Goal: Check status: Check status

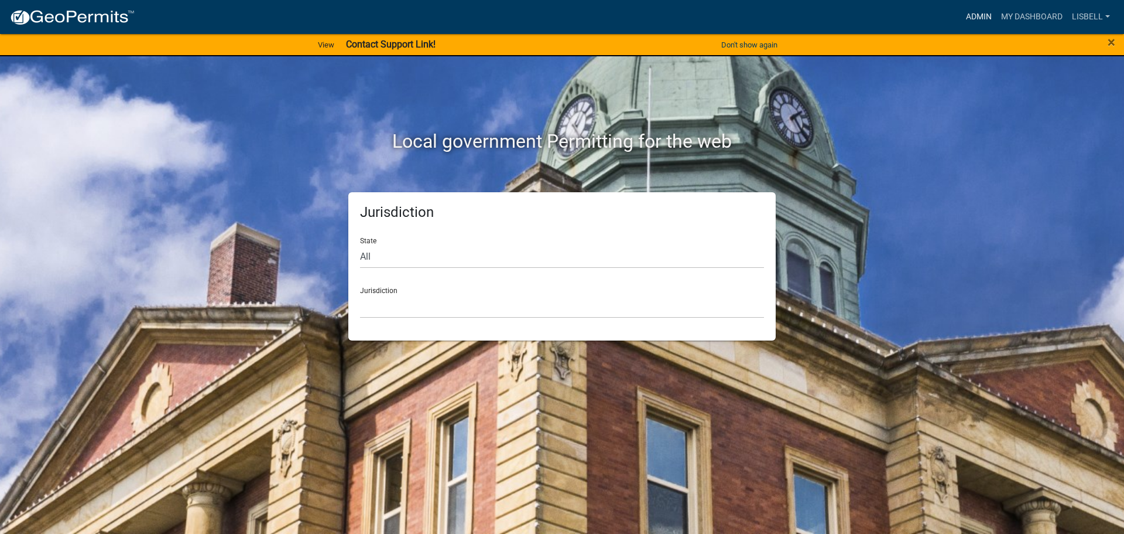
click at [981, 12] on link "Admin" at bounding box center [979, 17] width 35 height 22
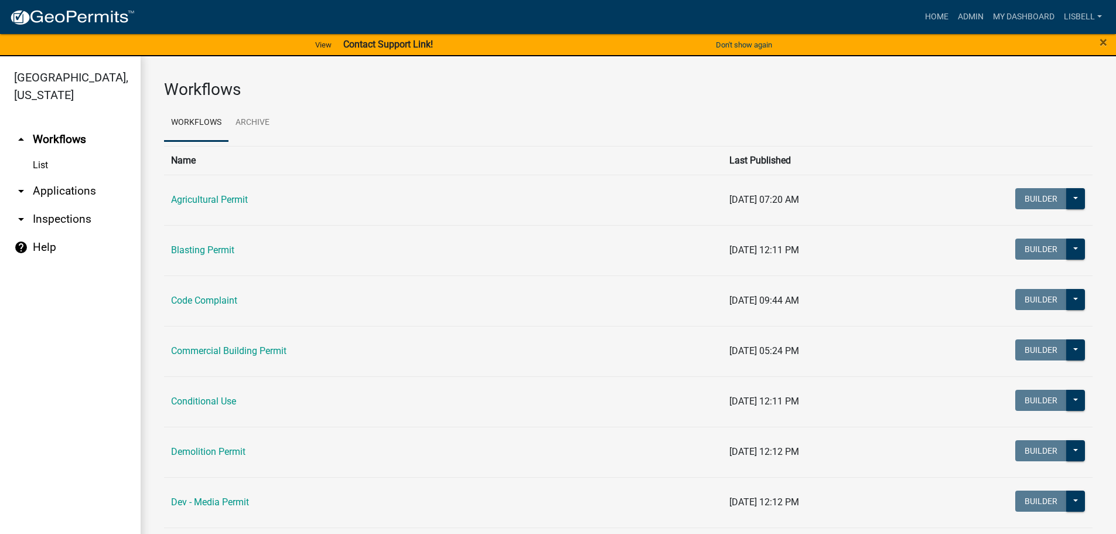
click at [49, 188] on link "arrow_drop_down Applications" at bounding box center [70, 191] width 141 height 28
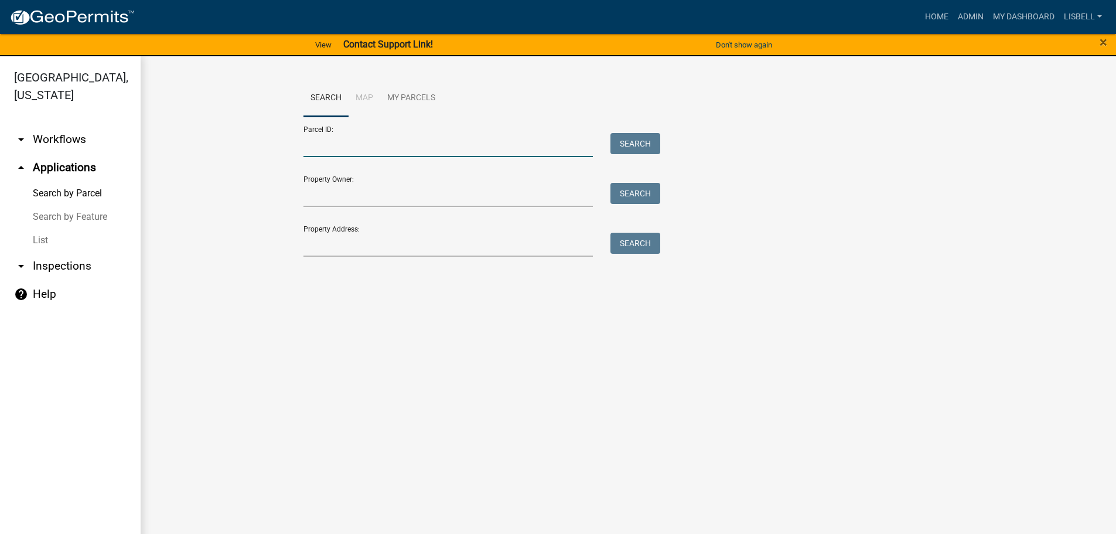
click at [340, 142] on input "Parcel ID:" at bounding box center [448, 145] width 290 height 24
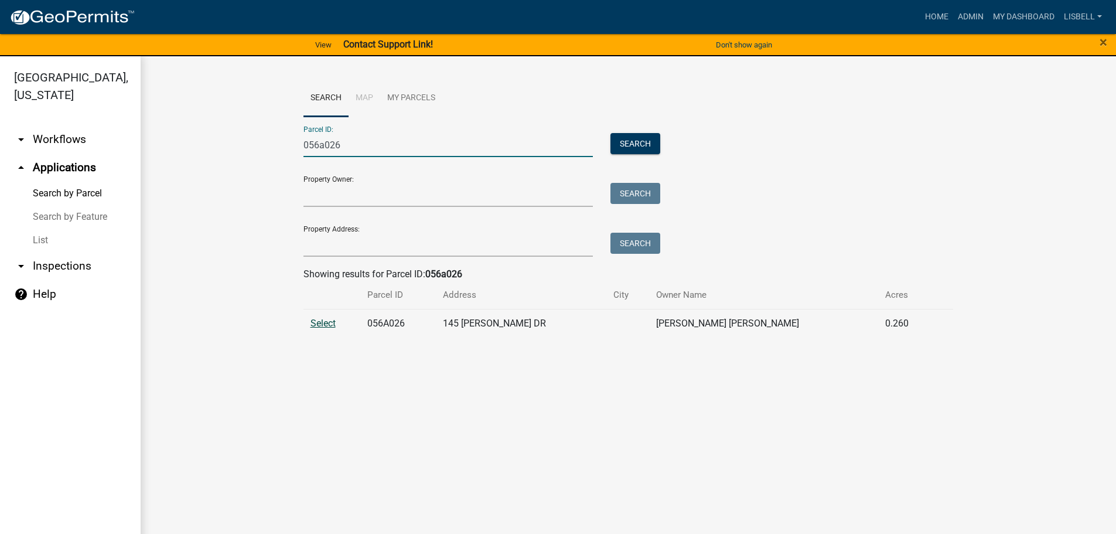
type input "056a026"
click at [324, 327] on span "Select" at bounding box center [322, 322] width 25 height 11
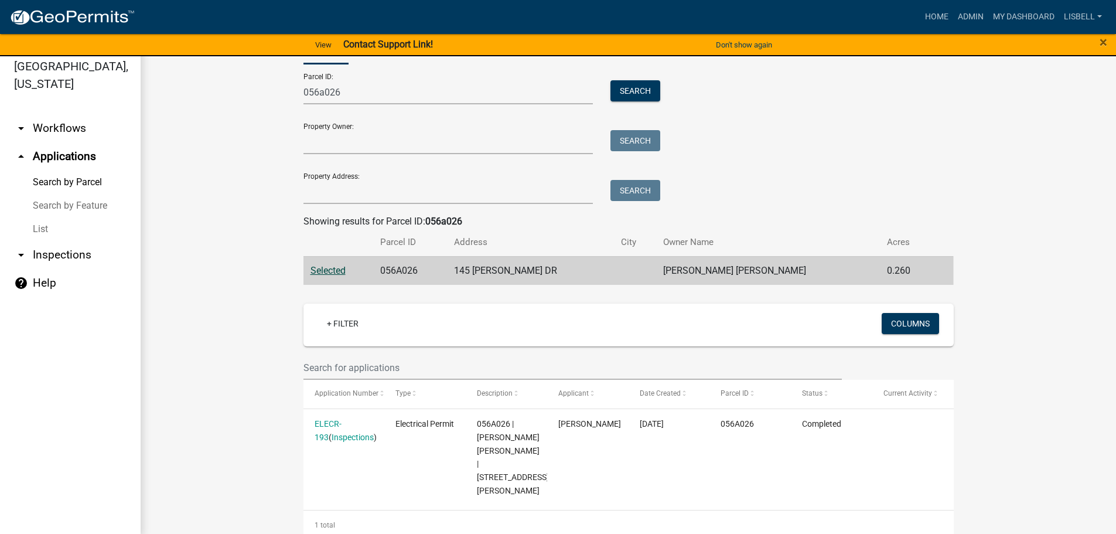
scroll to position [14, 0]
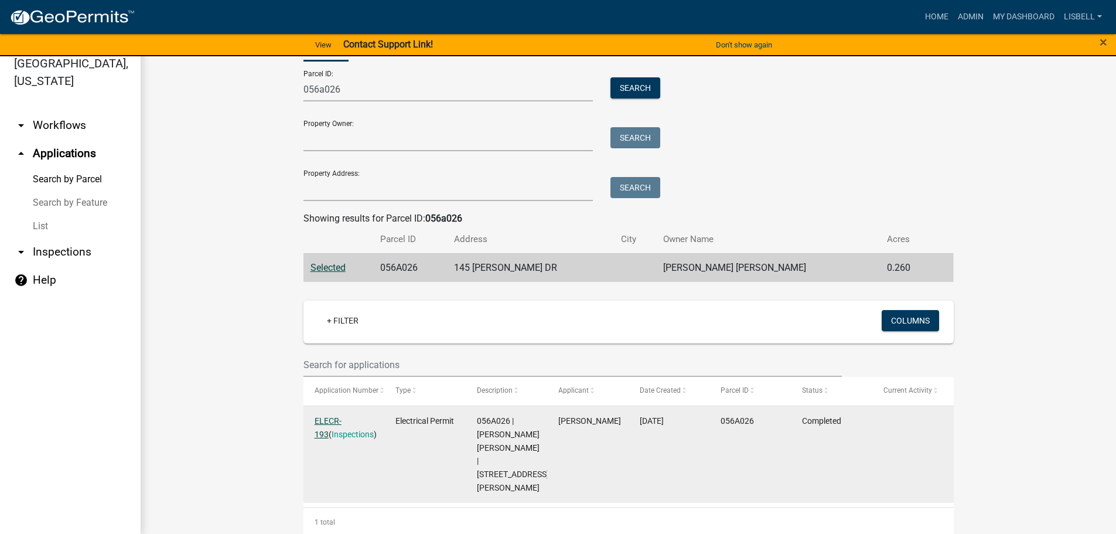
click at [341, 418] on link "ELECR-193" at bounding box center [328, 427] width 27 height 23
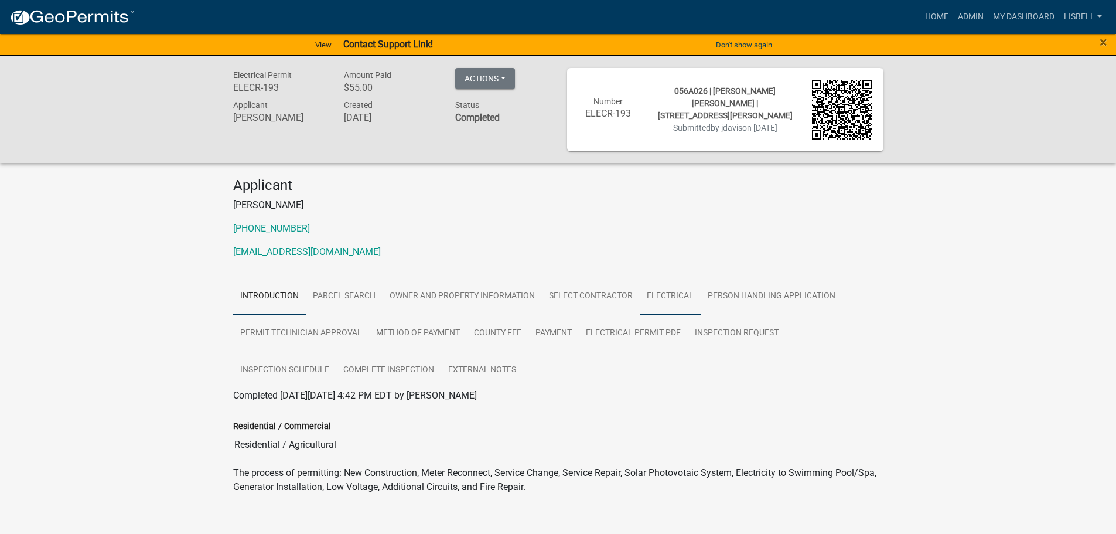
click at [647, 299] on link "Electrical" at bounding box center [670, 296] width 61 height 37
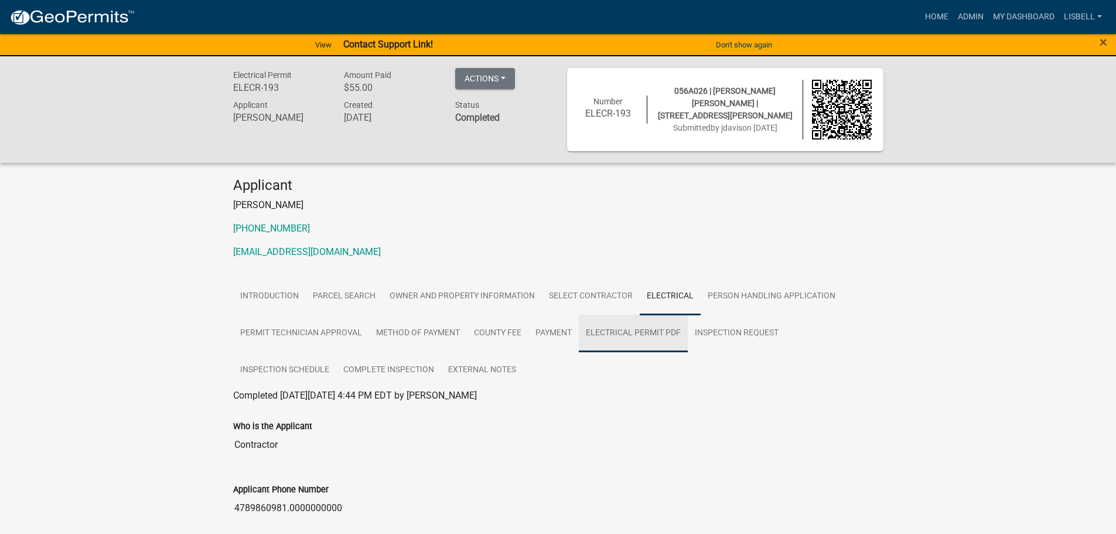
click at [601, 330] on link "Electrical Permit PDF" at bounding box center [633, 333] width 109 height 37
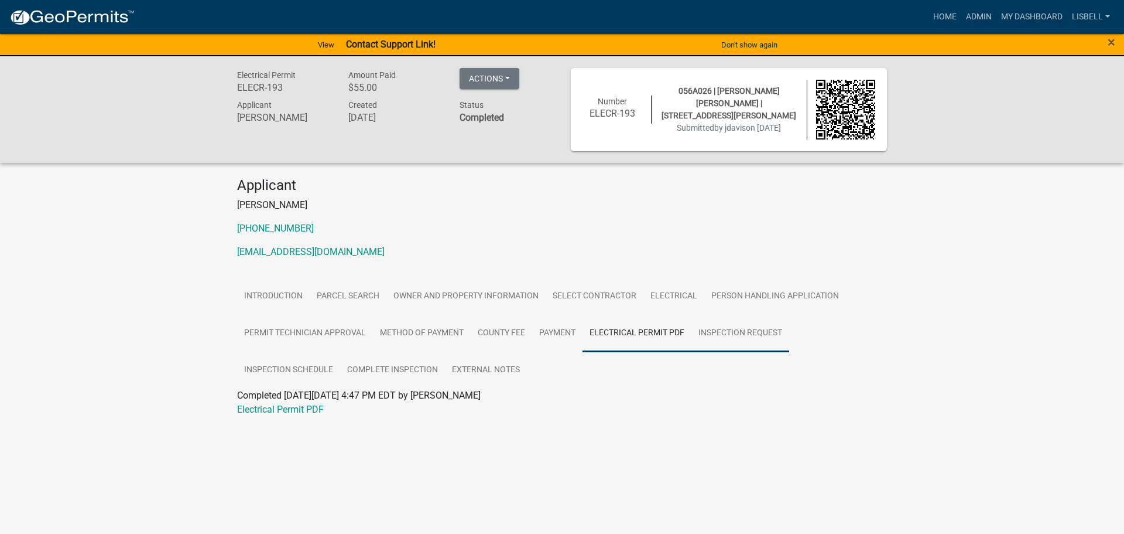
click at [766, 334] on link "Inspection Request" at bounding box center [741, 333] width 98 height 37
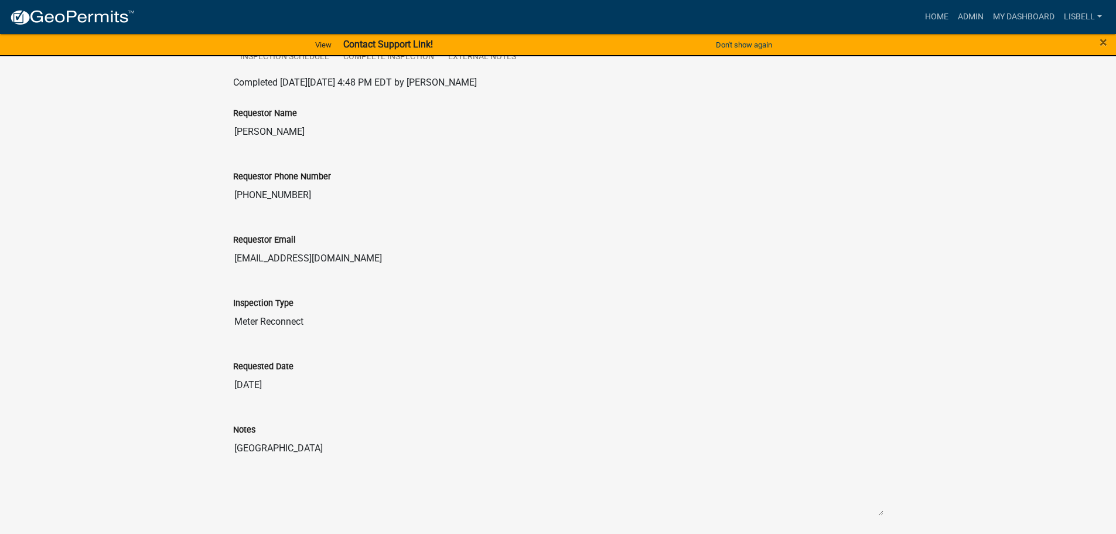
scroll to position [176, 0]
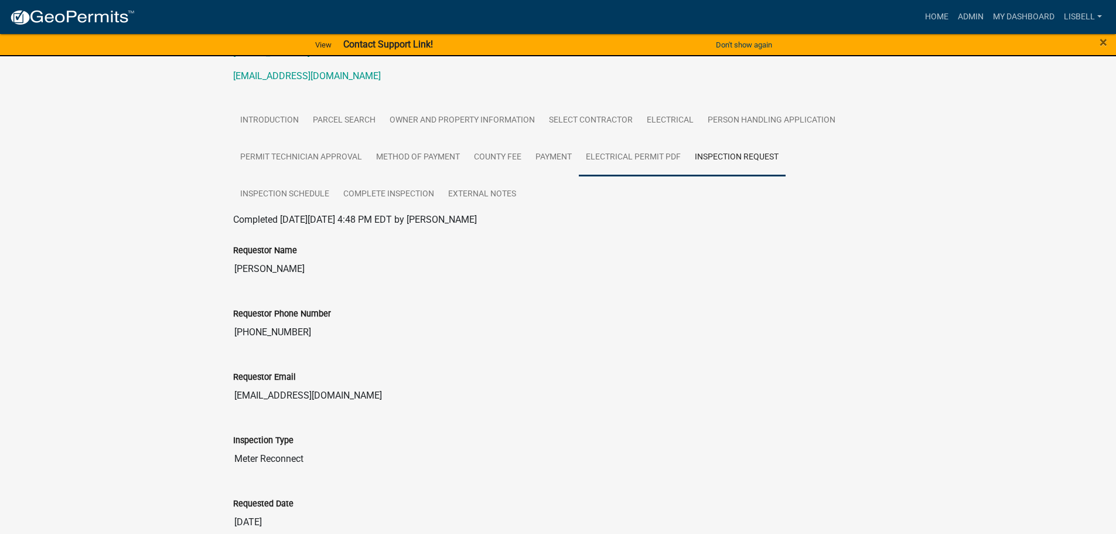
click at [626, 157] on link "Electrical Permit PDF" at bounding box center [633, 157] width 109 height 37
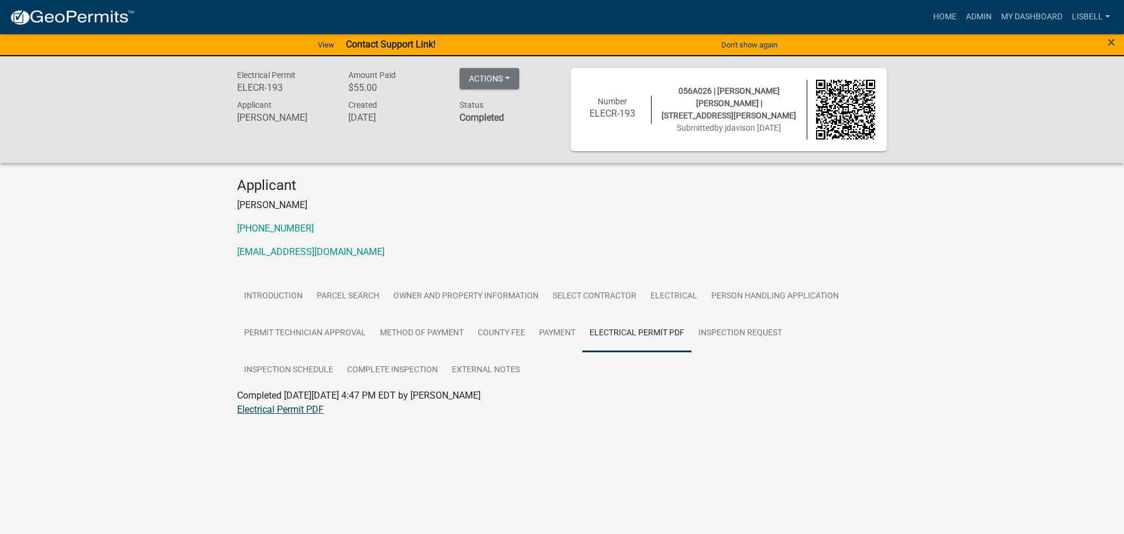
click at [289, 413] on link "Electrical Permit PDF" at bounding box center [280, 409] width 87 height 11
click at [381, 365] on link "Complete Inspection" at bounding box center [392, 369] width 105 height 37
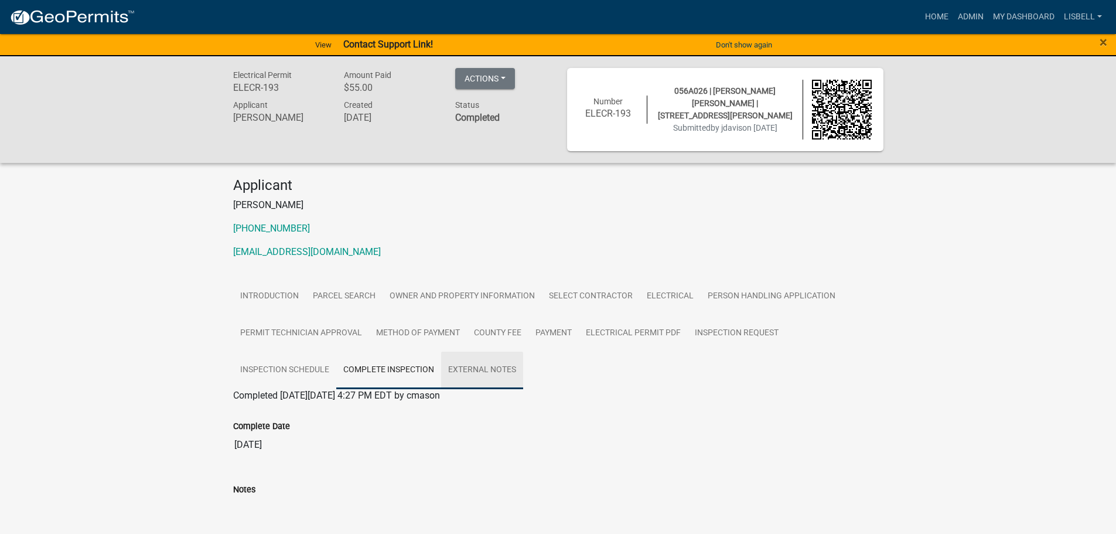
click at [476, 375] on link "External Notes" at bounding box center [482, 369] width 82 height 37
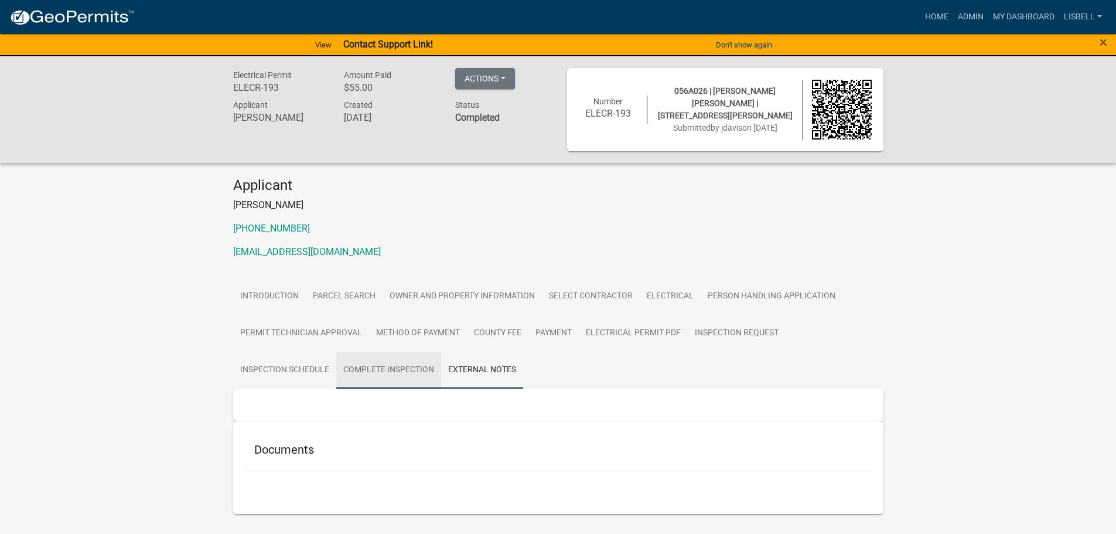
click at [411, 368] on link "Complete Inspection" at bounding box center [388, 369] width 105 height 37
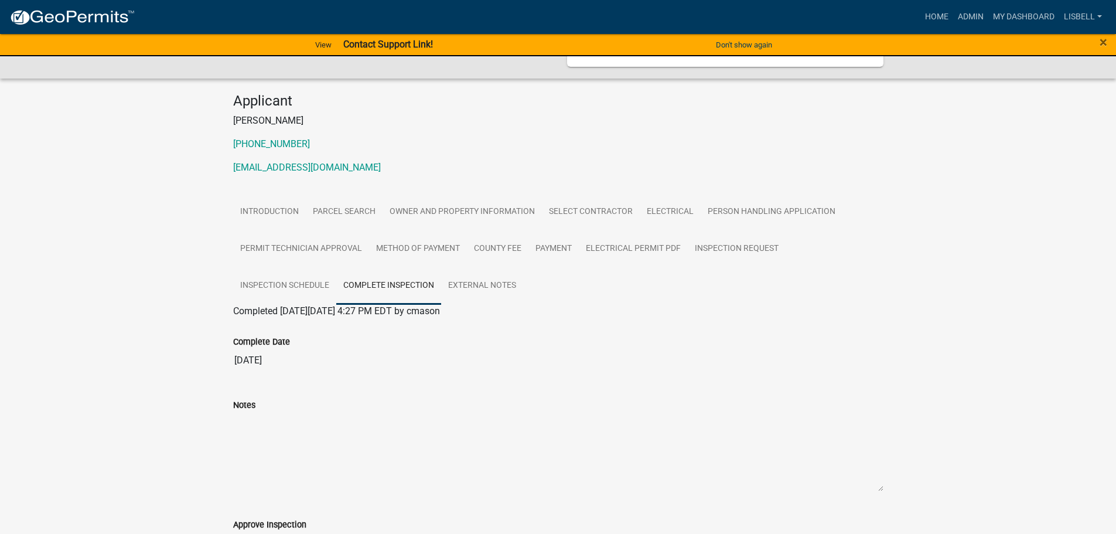
scroll to position [117, 0]
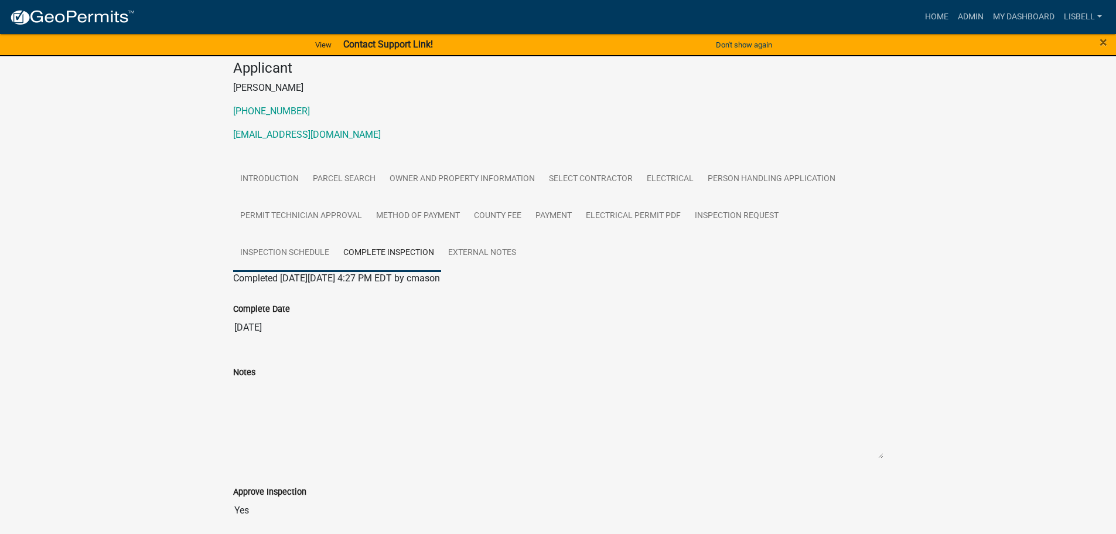
click at [298, 252] on link "Inspection Schedule" at bounding box center [284, 252] width 103 height 37
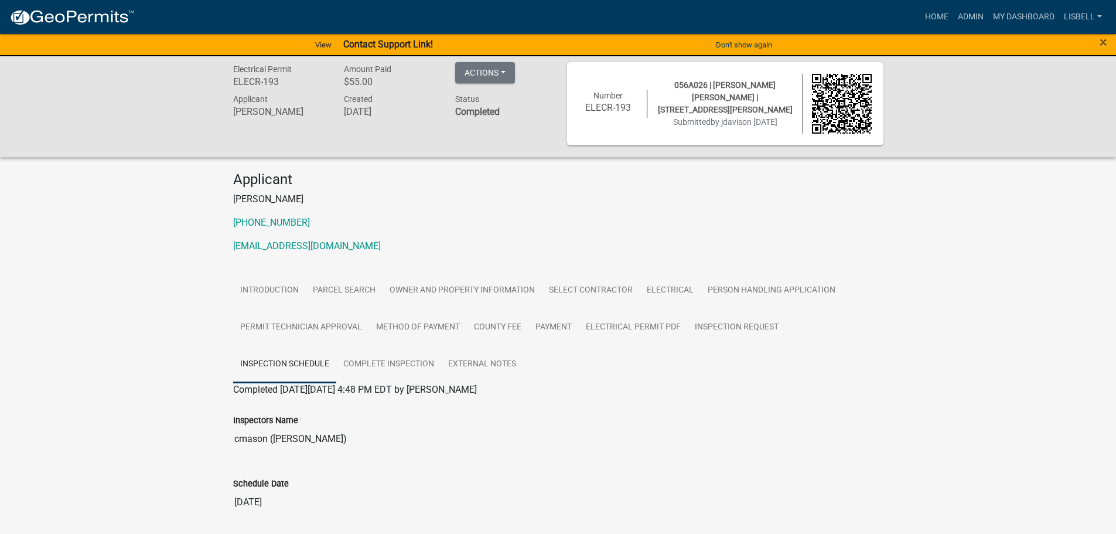
scroll to position [45, 0]
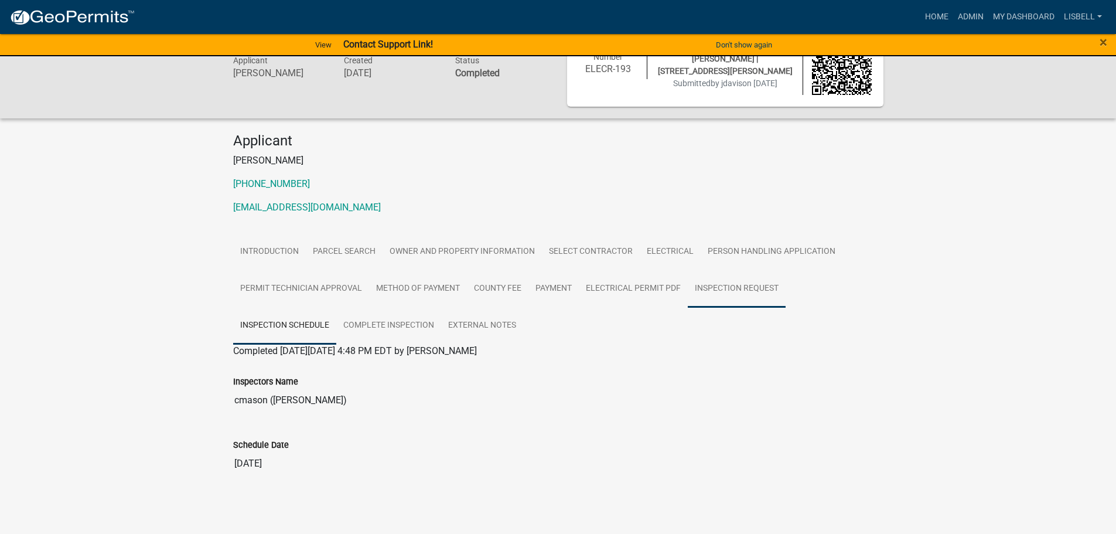
click at [733, 288] on link "Inspection Request" at bounding box center [737, 288] width 98 height 37
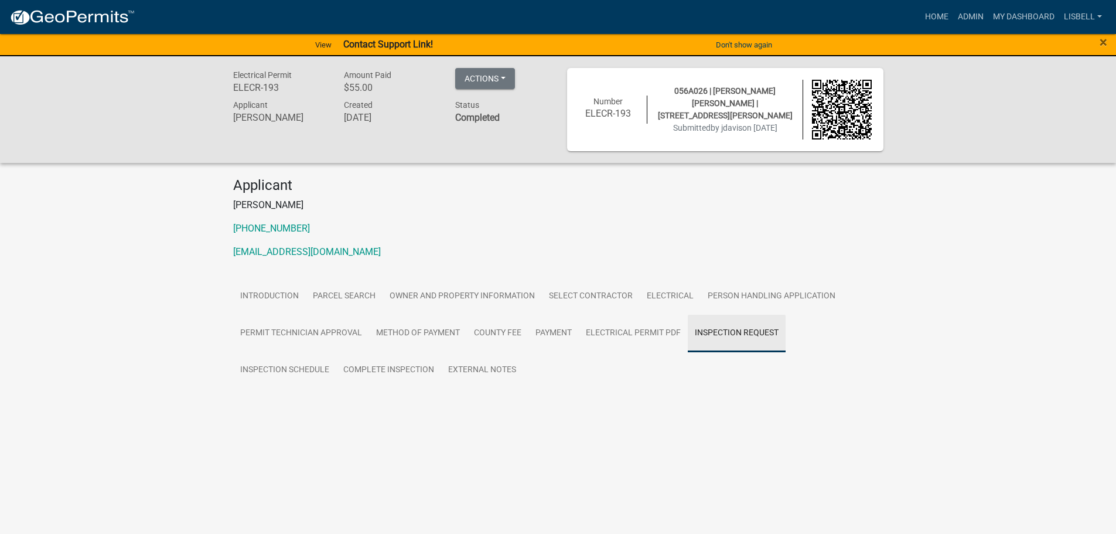
scroll to position [0, 0]
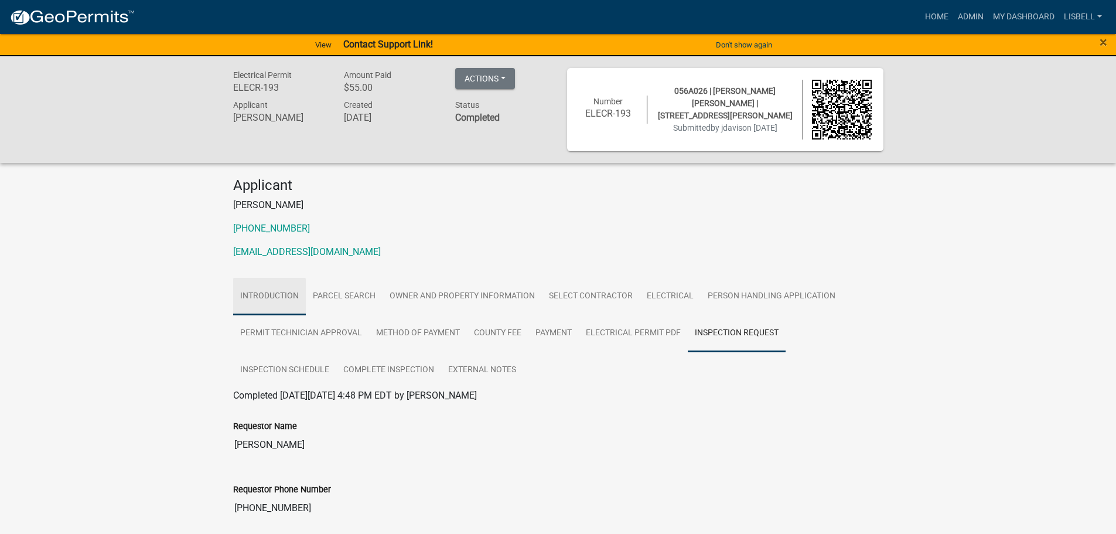
click at [283, 298] on link "Introduction" at bounding box center [269, 296] width 73 height 37
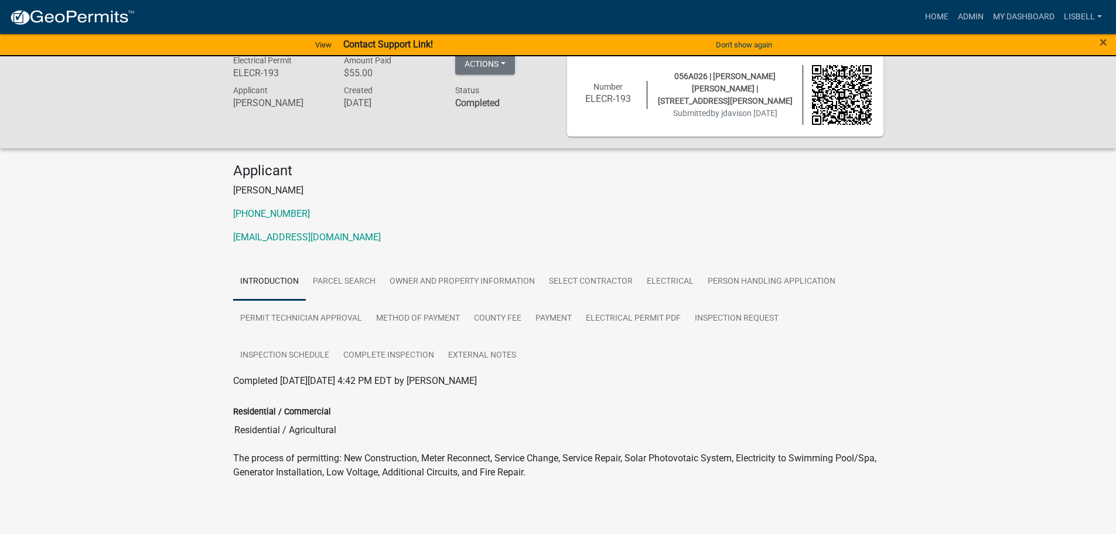
scroll to position [19, 0]
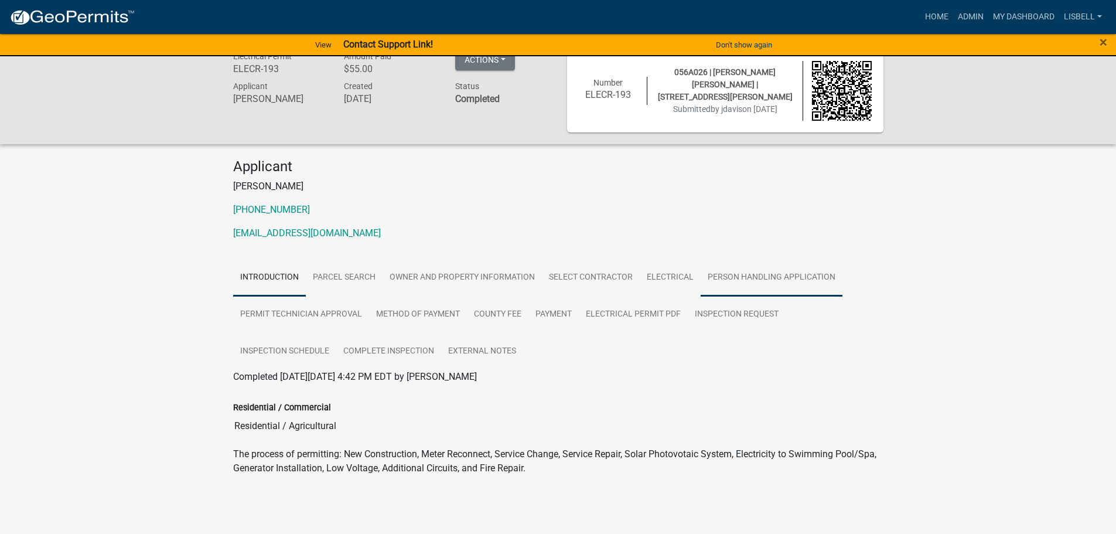
click at [741, 282] on link "Person Handling Application" at bounding box center [771, 277] width 142 height 37
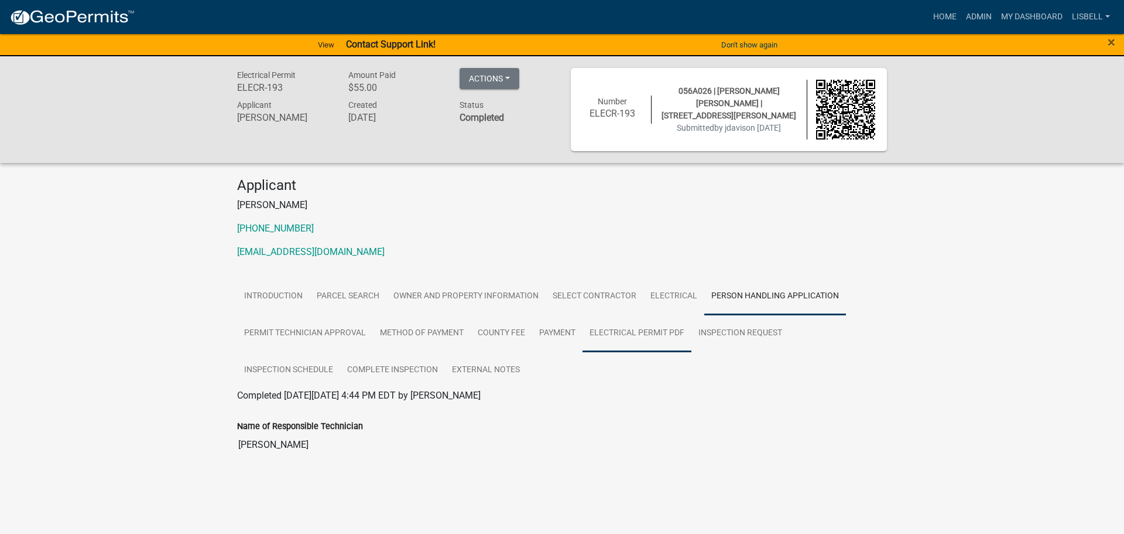
click at [630, 329] on link "Electrical Permit PDF" at bounding box center [637, 333] width 109 height 37
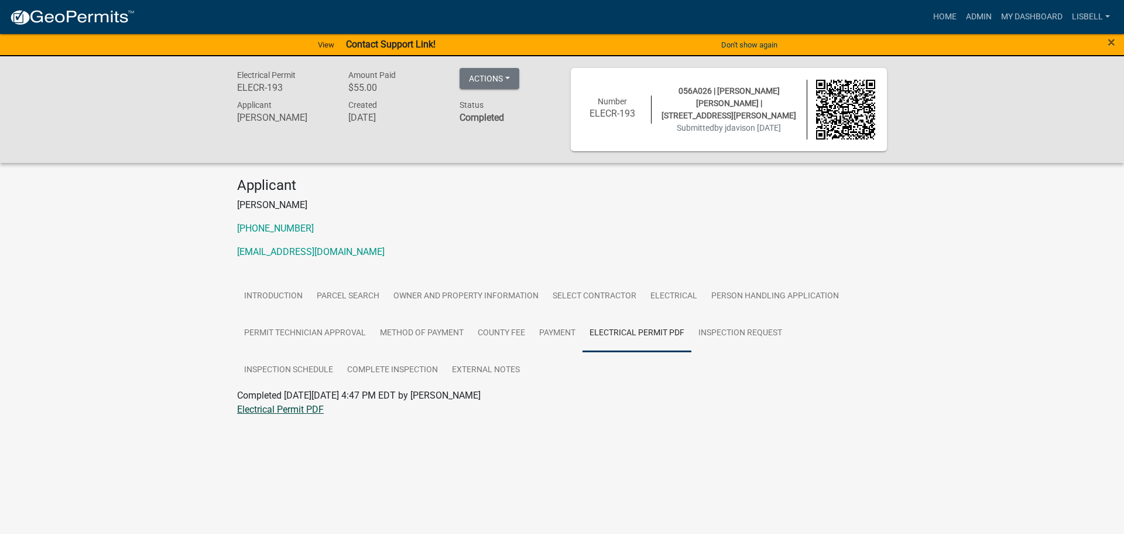
click at [276, 404] on link "Electrical Permit PDF" at bounding box center [280, 409] width 87 height 11
click at [279, 295] on link "Introduction" at bounding box center [273, 296] width 73 height 37
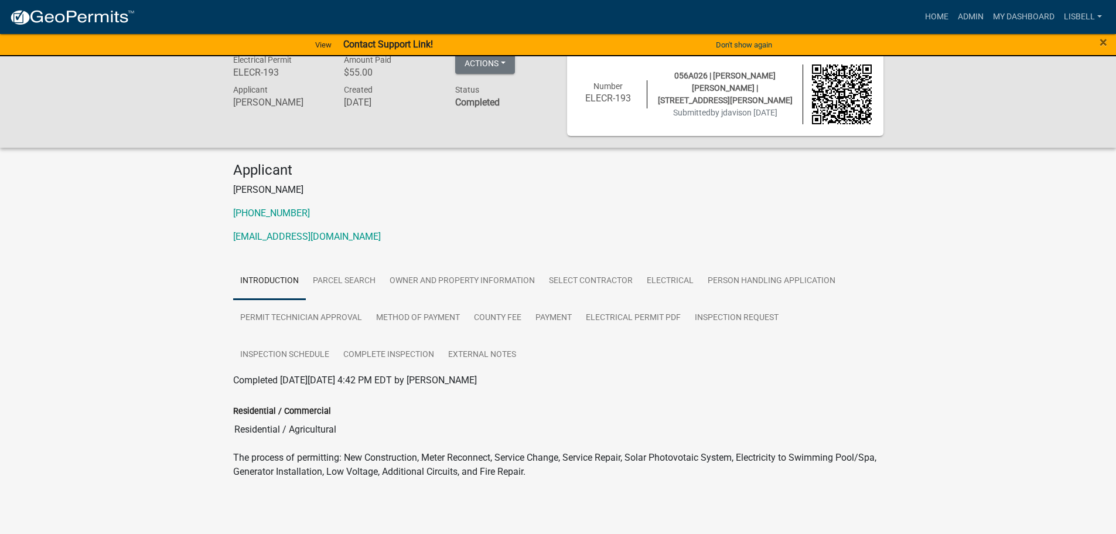
scroll to position [19, 0]
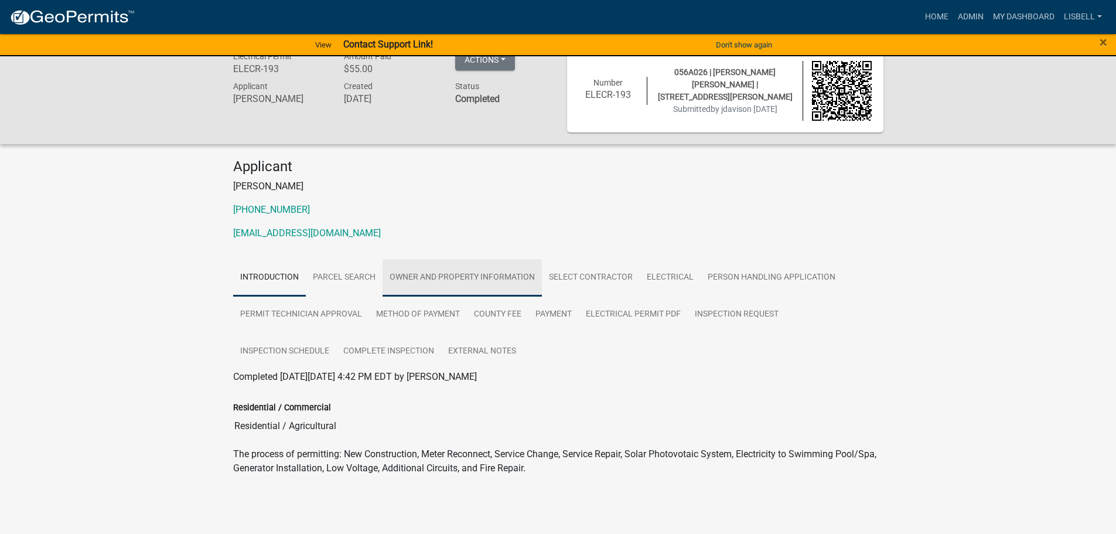
click at [426, 272] on link "Owner and Property Information" at bounding box center [461, 277] width 159 height 37
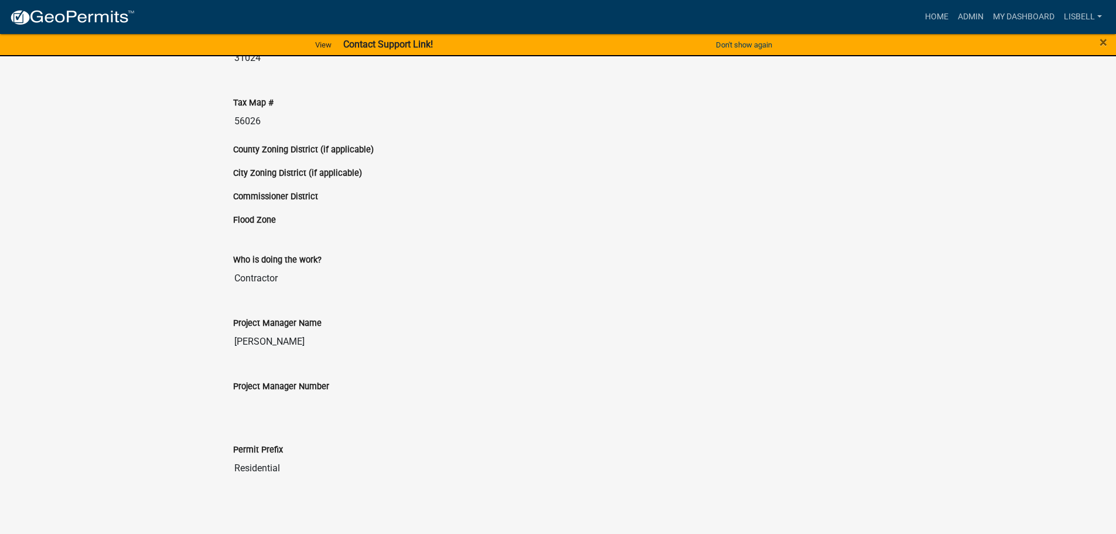
scroll to position [1208, 0]
